Goal: Find contact information: Find contact information

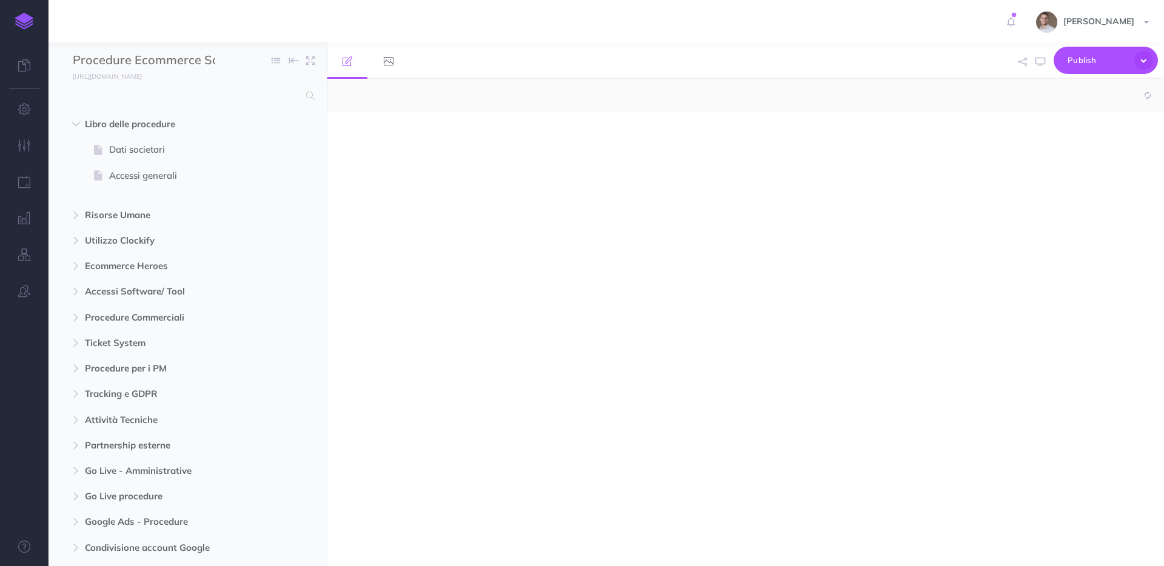
select select "null"
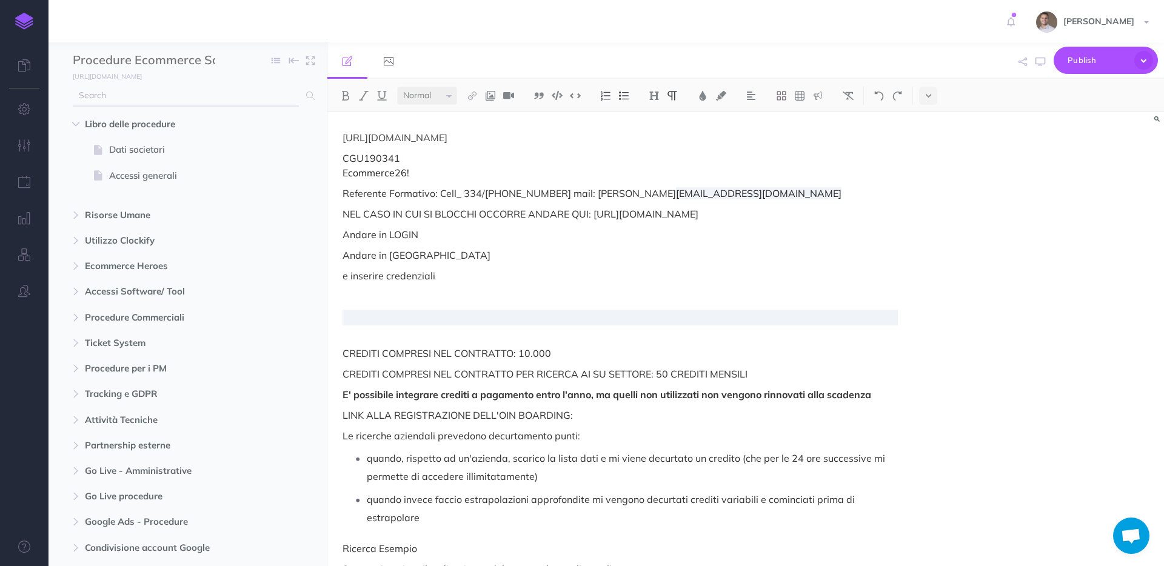
click at [206, 104] on input "text" at bounding box center [186, 96] width 226 height 22
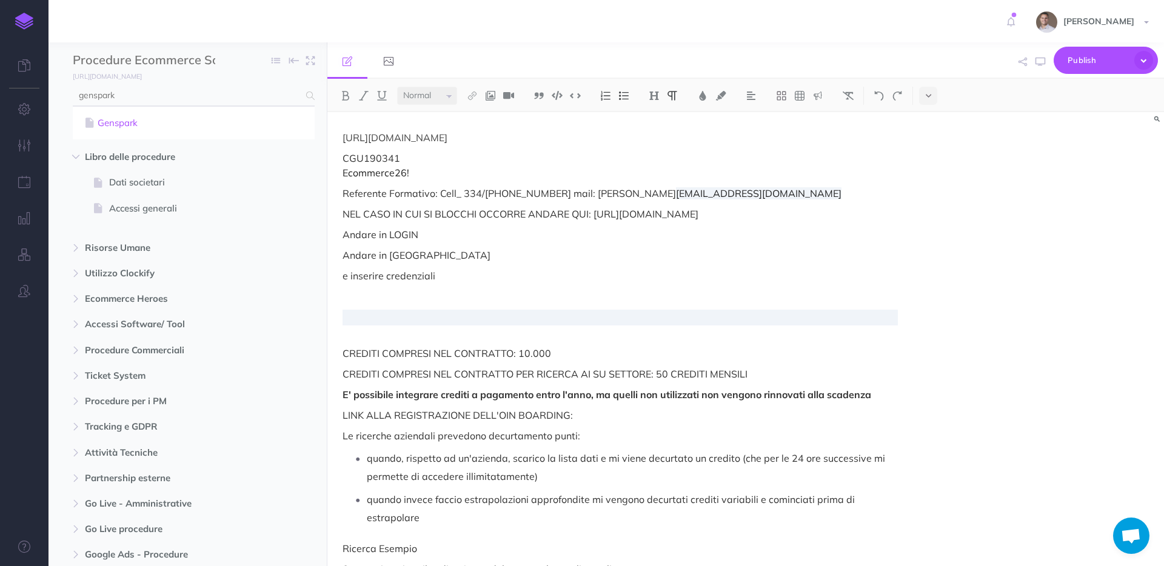
type input "genspark"
click at [118, 122] on link "Genspark" at bounding box center [194, 123] width 224 height 15
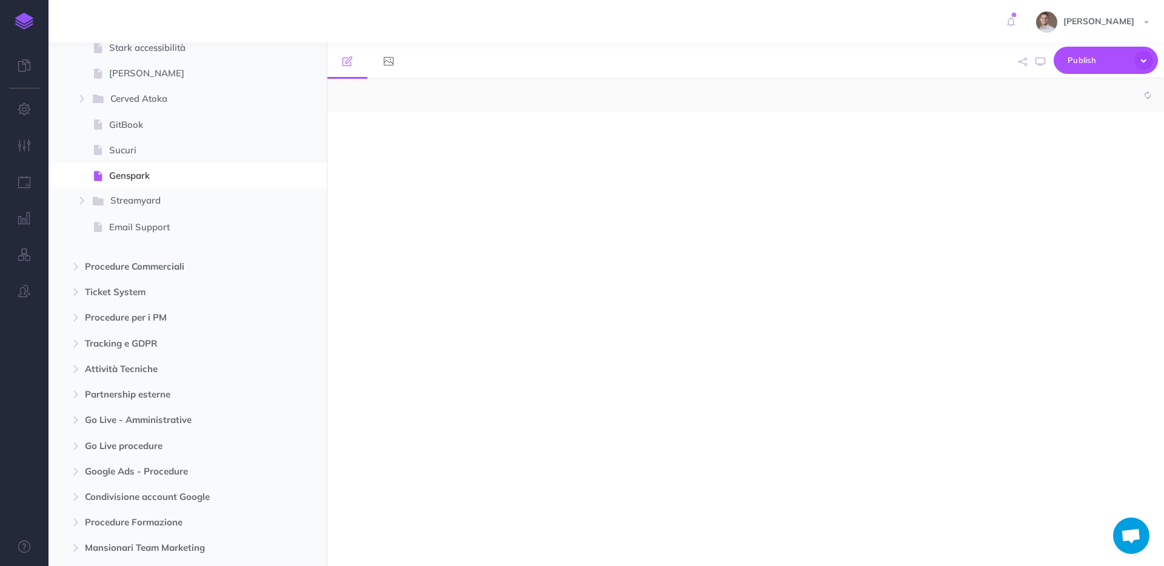
scroll to position [3099, 0]
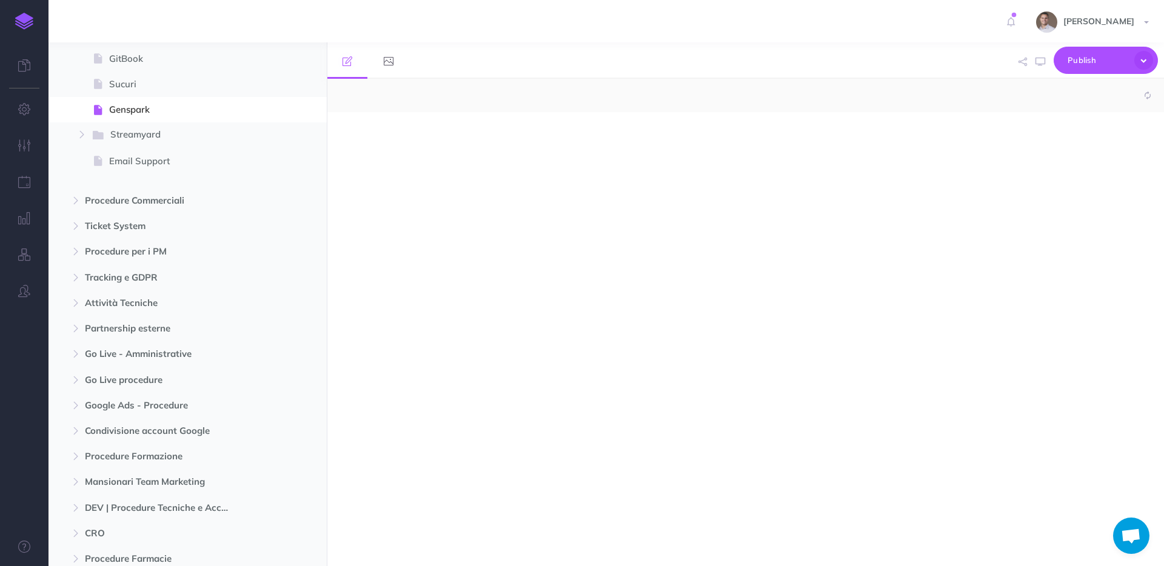
select select "null"
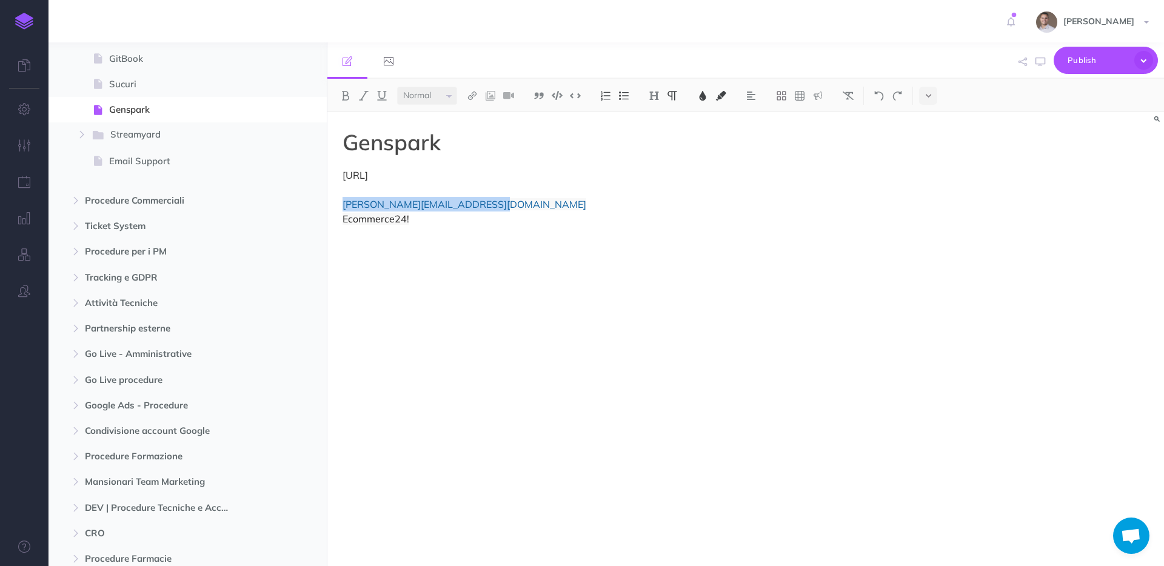
drag, startPoint x: 500, startPoint y: 202, endPoint x: 341, endPoint y: 203, distance: 158.8
click at [341, 203] on div "Genspark [URL] [EMAIL_ADDRESS][DOMAIN_NAME] Ecommerce24!" at bounding box center [620, 333] width 586 height 442
copy span "[PERSON_NAME][EMAIL_ADDRESS][DOMAIN_NAME]"
